Goal: Navigation & Orientation: Find specific page/section

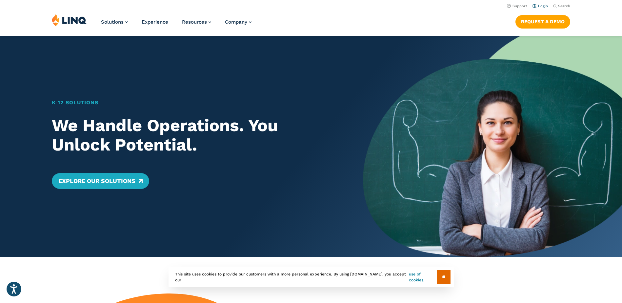
click at [542, 5] on link "Login" at bounding box center [540, 6] width 15 height 4
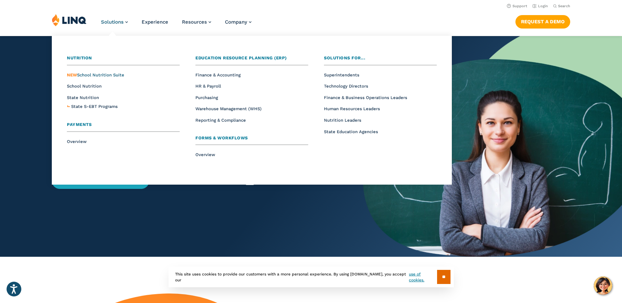
click at [73, 74] on span "NEW" at bounding box center [72, 75] width 10 height 5
